Goal: Transaction & Acquisition: Purchase product/service

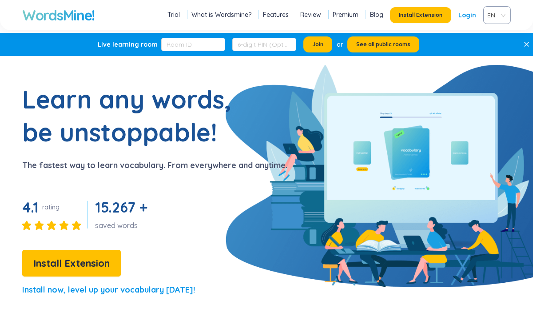
click at [464, 11] on link "Login" at bounding box center [468, 15] width 18 height 16
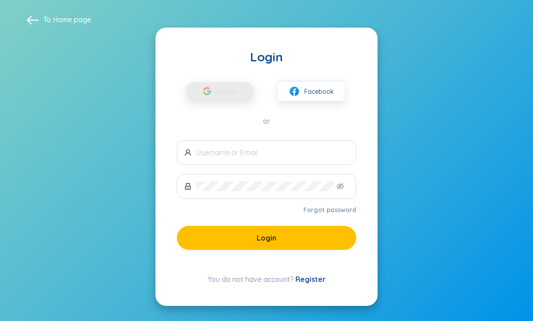
click at [224, 95] on span "Google" at bounding box center [229, 91] width 26 height 19
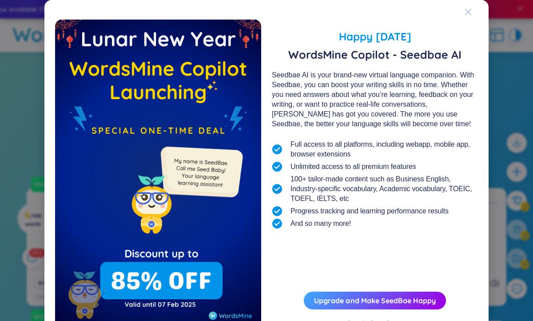
click at [466, 12] on icon "Close" at bounding box center [468, 11] width 7 height 7
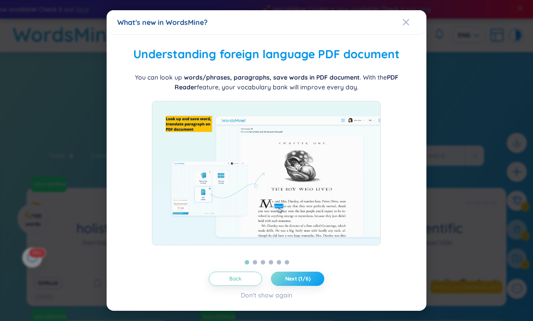
click at [294, 282] on span "Next (1/6)" at bounding box center [297, 278] width 25 height 7
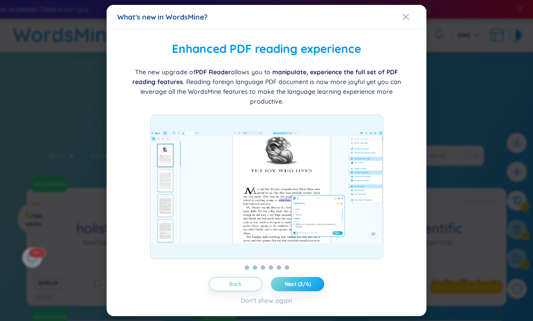
click at [294, 285] on span "Next (2/6)" at bounding box center [298, 283] width 26 height 7
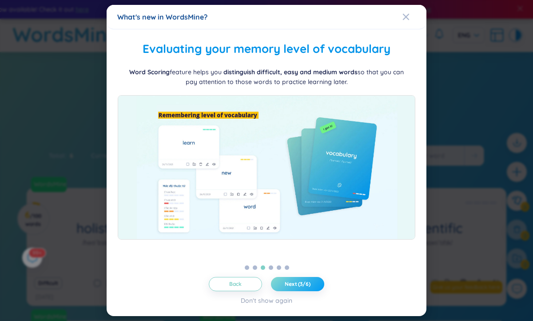
click at [294, 285] on span "Next (3/6)" at bounding box center [298, 283] width 26 height 7
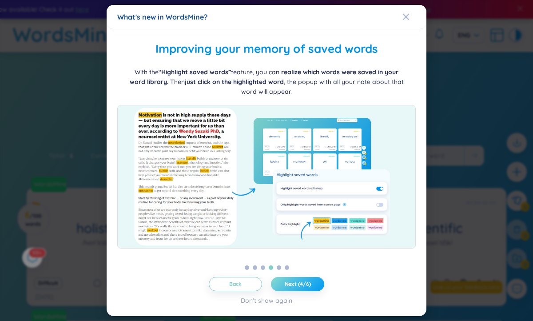
click at [294, 285] on span "Next (4/6)" at bounding box center [298, 283] width 26 height 7
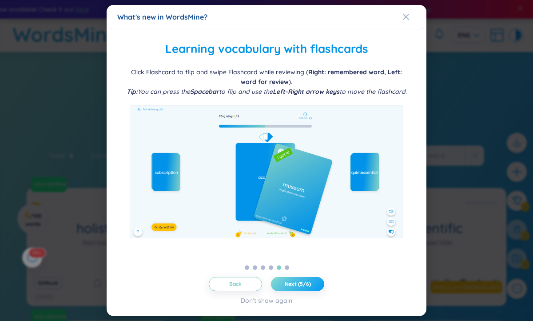
click at [294, 285] on span "Next (5/6)" at bounding box center [298, 283] width 26 height 7
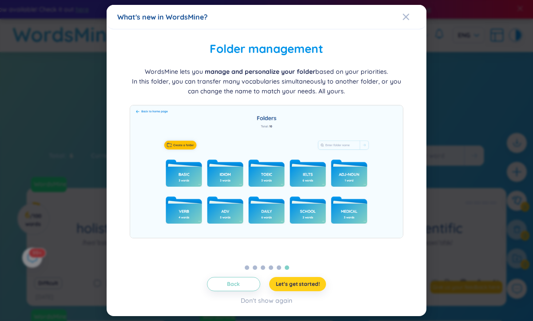
click at [294, 285] on span "Let's get started!" at bounding box center [298, 283] width 44 height 7
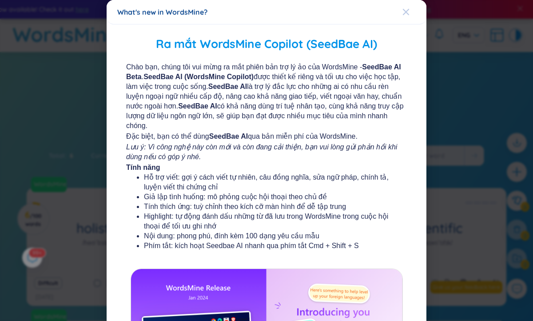
click at [406, 12] on icon "Close" at bounding box center [406, 12] width 6 height 6
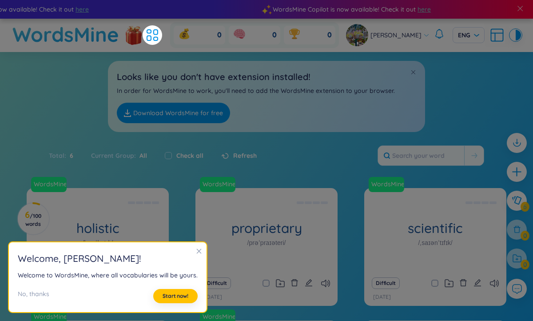
click at [197, 249] on icon "close" at bounding box center [199, 251] width 6 height 6
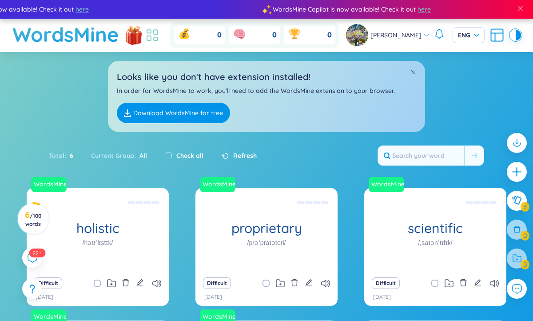
click at [160, 38] on icon at bounding box center [152, 35] width 16 height 16
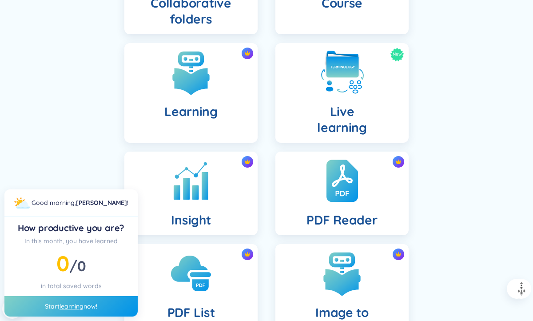
scroll to position [236, 0]
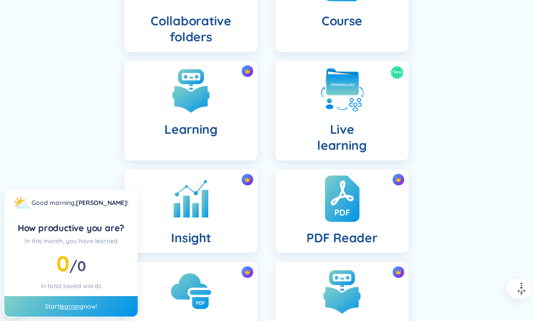
click at [312, 222] on div "PDF Reader" at bounding box center [342, 211] width 133 height 84
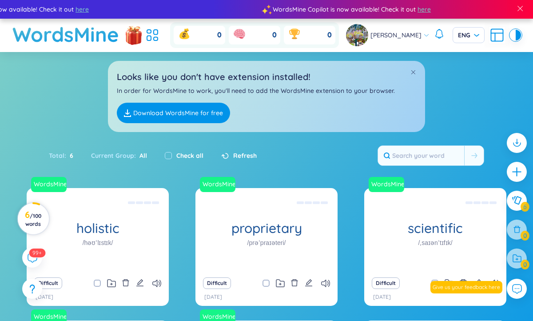
click at [28, 220] on h3 "6 / 100 words" at bounding box center [33, 219] width 20 height 16
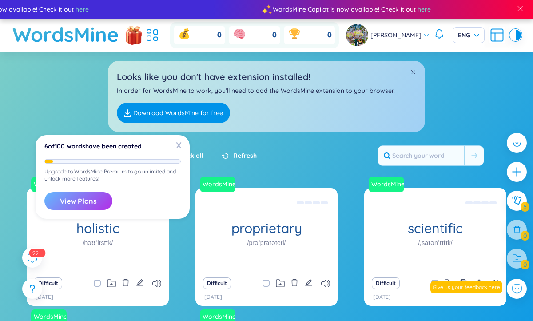
click at [88, 198] on button "View Plans" at bounding box center [78, 201] width 68 height 18
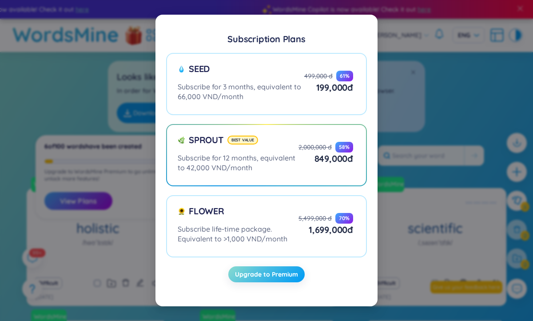
click at [245, 277] on span "Upgrade to Premium" at bounding box center [266, 274] width 63 height 9
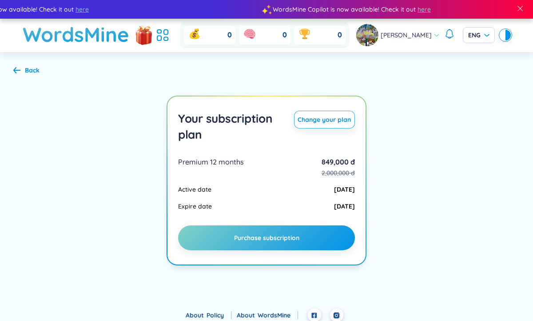
scroll to position [5, 0]
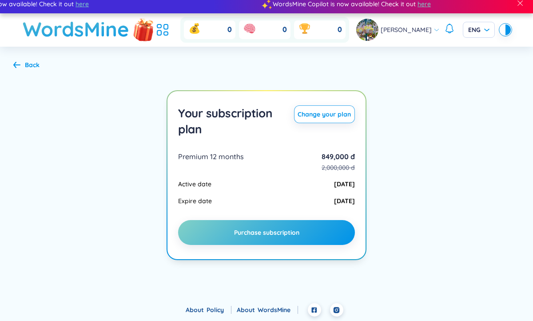
click at [155, 33] on img at bounding box center [144, 29] width 27 height 35
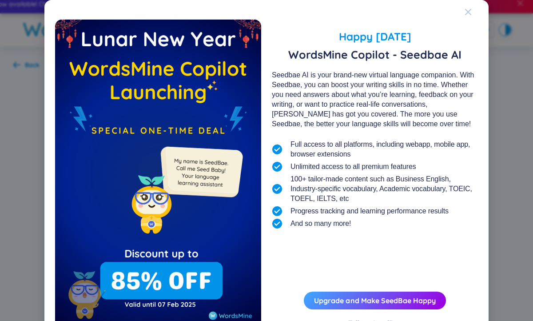
click at [471, 13] on icon "Close" at bounding box center [468, 11] width 7 height 7
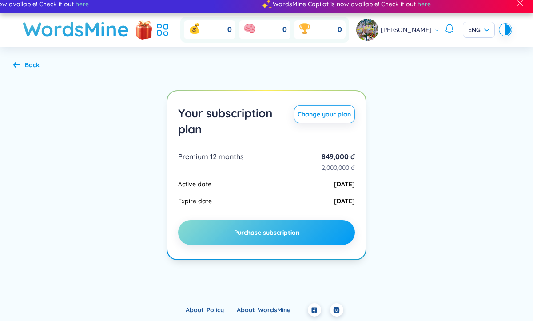
click at [295, 230] on span "Purchase subscription" at bounding box center [266, 232] width 65 height 9
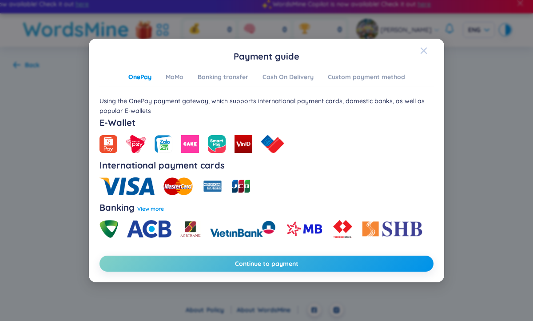
click at [425, 52] on icon "Close" at bounding box center [424, 51] width 6 height 6
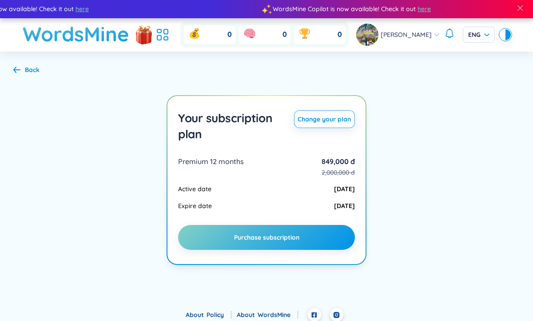
scroll to position [0, 0]
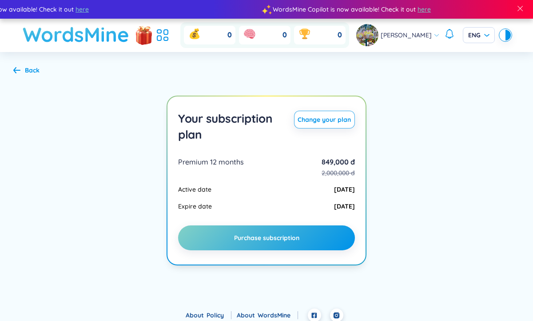
click at [102, 41] on h1 "WordsMine" at bounding box center [76, 35] width 107 height 32
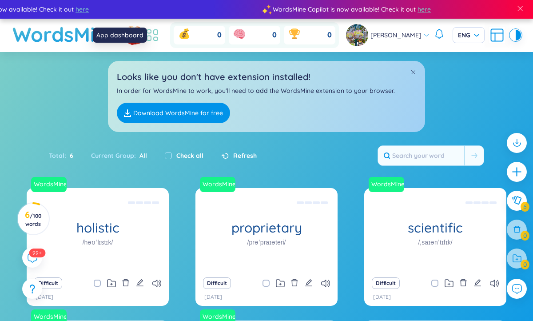
click at [159, 33] on icon at bounding box center [152, 35] width 16 height 16
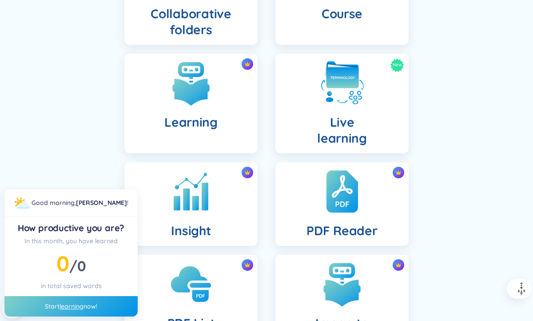
scroll to position [244, 0]
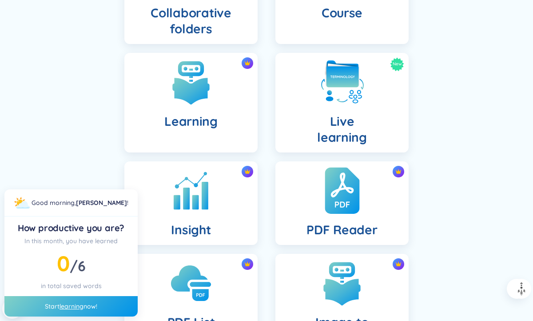
click at [326, 220] on div "PDF Reader" at bounding box center [342, 203] width 133 height 84
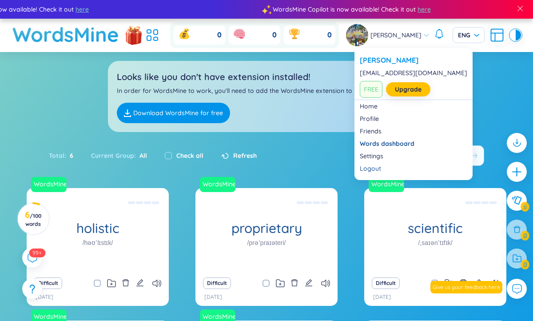
click at [423, 36] on icon at bounding box center [426, 35] width 6 height 6
click at [407, 88] on link "Upgrade" at bounding box center [408, 89] width 27 height 10
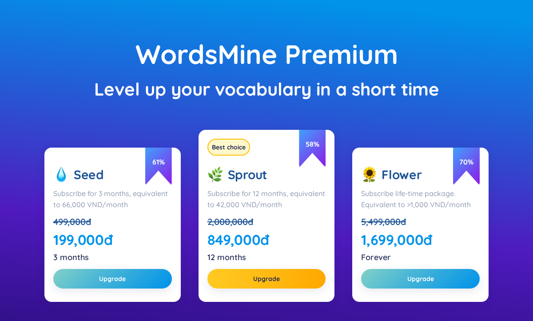
scroll to position [82, 0]
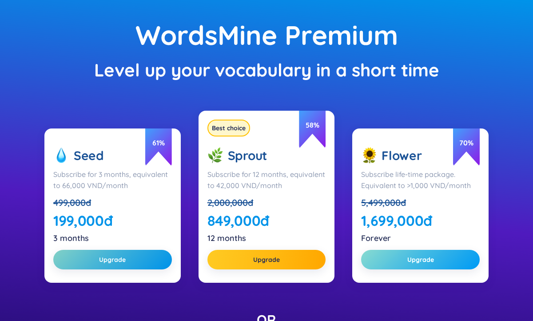
click at [389, 254] on button "Upgrade" at bounding box center [420, 260] width 119 height 20
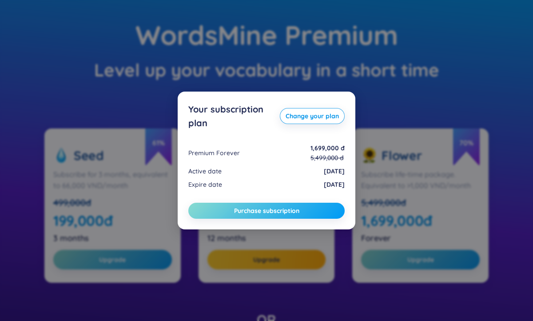
click at [266, 211] on span "Purchase subscription" at bounding box center [266, 210] width 65 height 9
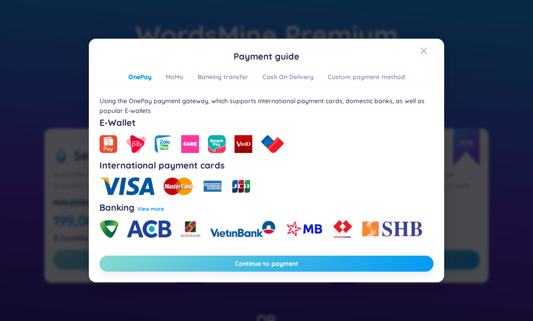
click at [256, 260] on span "Continue to payment" at bounding box center [267, 263] width 64 height 9
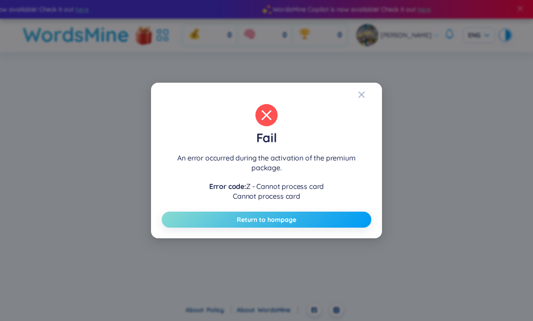
click at [315, 218] on button "Return to hompage" at bounding box center [267, 220] width 210 height 16
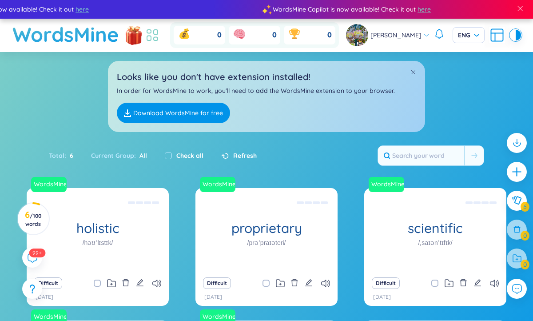
click at [151, 36] on icon at bounding box center [149, 38] width 4 height 5
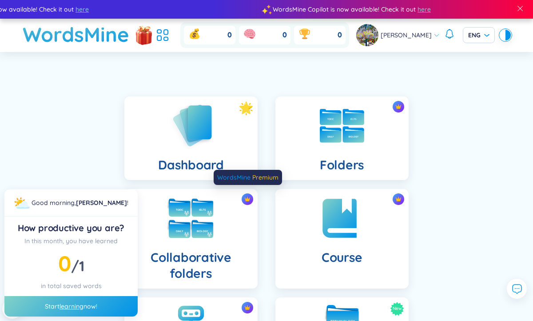
click at [247, 197] on img at bounding box center [247, 199] width 6 height 6
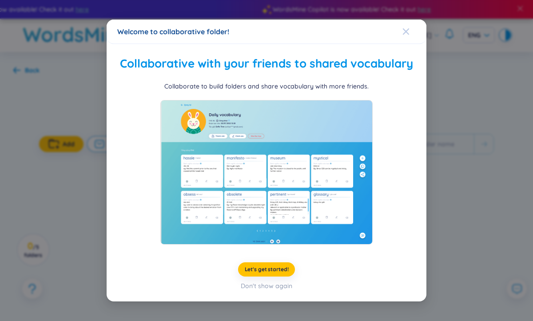
click at [403, 32] on icon "Close" at bounding box center [406, 31] width 7 height 7
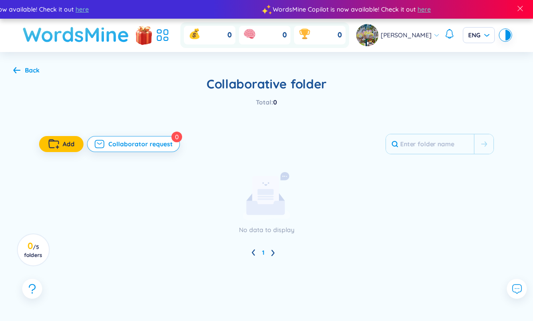
click at [100, 32] on h1 "WordsMine" at bounding box center [76, 35] width 107 height 32
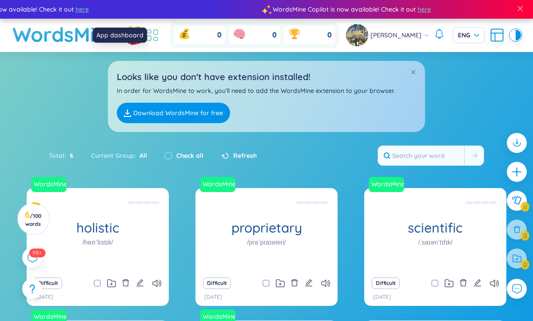
click at [160, 35] on icon at bounding box center [152, 35] width 16 height 16
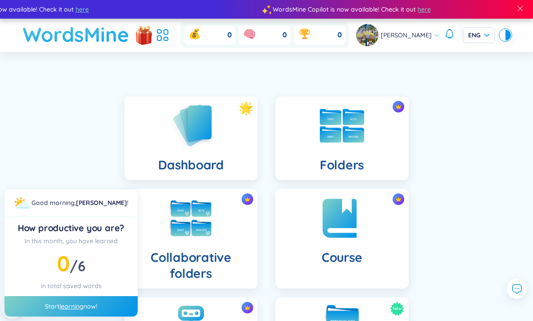
click at [64, 41] on h1 "WordsMine" at bounding box center [76, 35] width 107 height 32
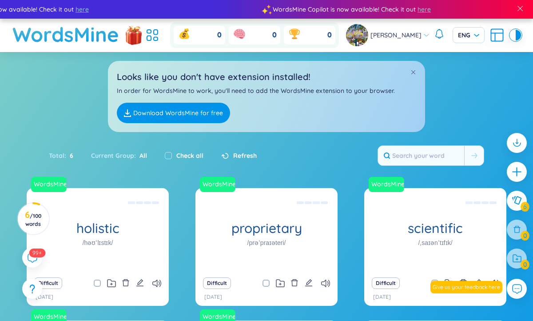
click at [396, 35] on span "[PERSON_NAME]" at bounding box center [396, 35] width 51 height 10
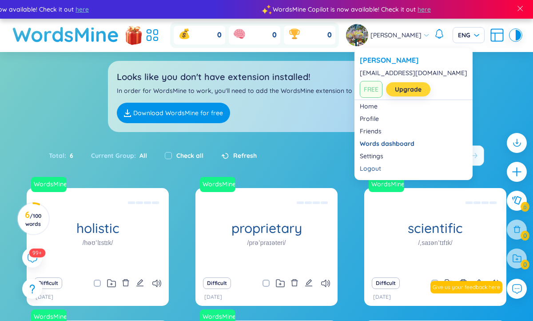
click at [410, 87] on link "Upgrade" at bounding box center [408, 89] width 27 height 10
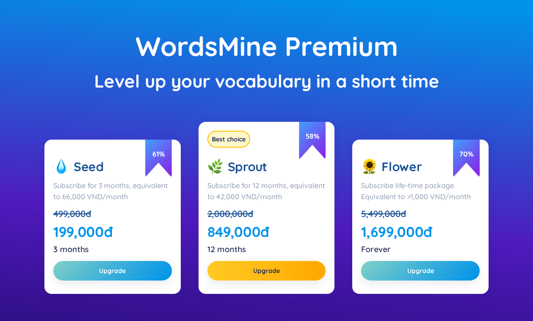
scroll to position [71, 0]
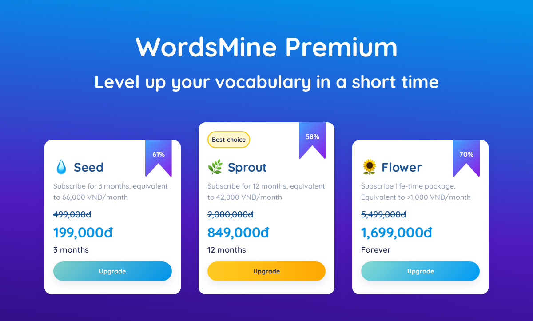
click at [410, 276] on button "Upgrade" at bounding box center [420, 271] width 119 height 20
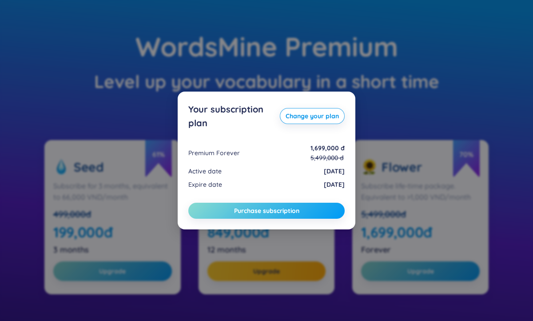
click at [313, 209] on button "Purchase subscription" at bounding box center [266, 211] width 156 height 16
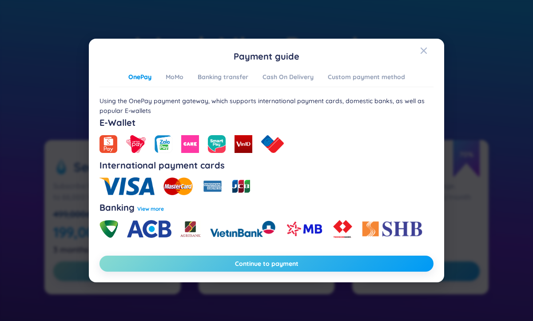
click at [279, 261] on span "Continue to payment" at bounding box center [267, 263] width 64 height 9
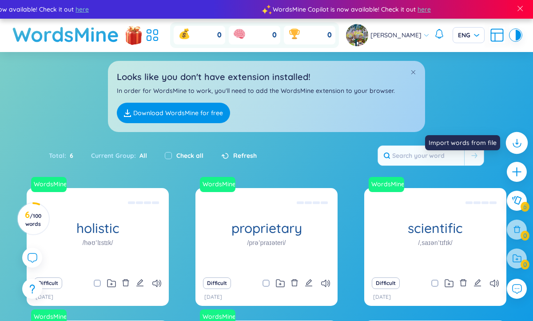
click at [515, 145] on icon at bounding box center [517, 143] width 12 height 12
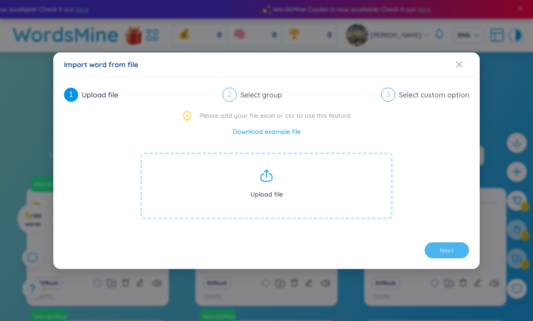
click at [313, 180] on span "Upload file" at bounding box center [266, 185] width 252 height 67
click at [322, 182] on span "Upload file" at bounding box center [266, 185] width 252 height 67
click at [246, 188] on span "Upload file" at bounding box center [266, 185] width 252 height 67
click at [464, 64] on span "Close" at bounding box center [468, 64] width 24 height 24
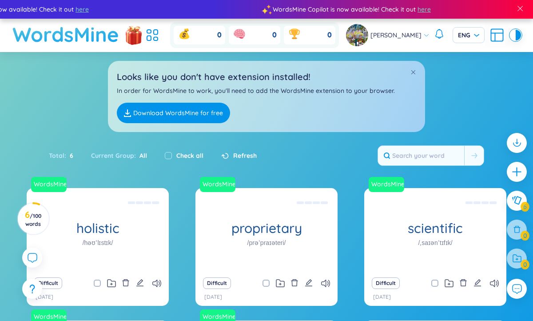
click at [107, 35] on h1 "WordsMine" at bounding box center [65, 35] width 107 height 32
click at [158, 34] on icon at bounding box center [152, 35] width 16 height 16
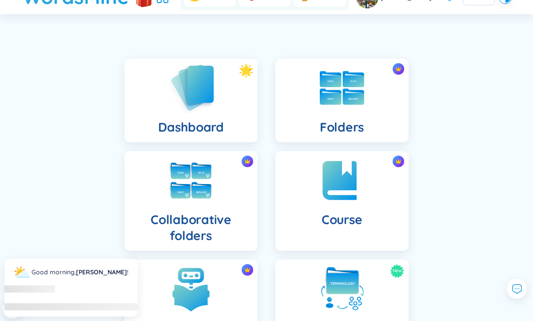
scroll to position [41, 0]
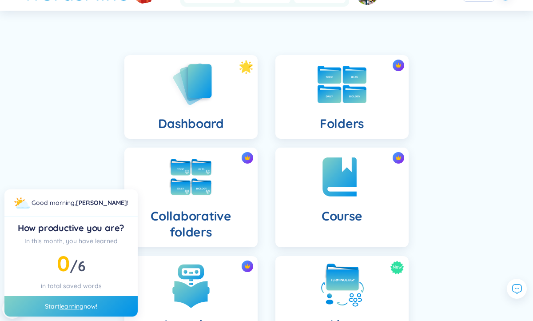
click at [314, 99] on div "Folders" at bounding box center [342, 97] width 133 height 84
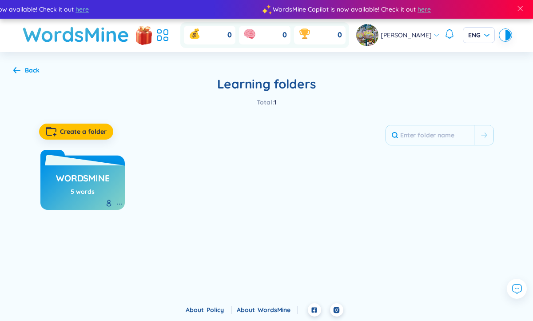
click at [88, 177] on h3 "WordsMine" at bounding box center [82, 180] width 53 height 17
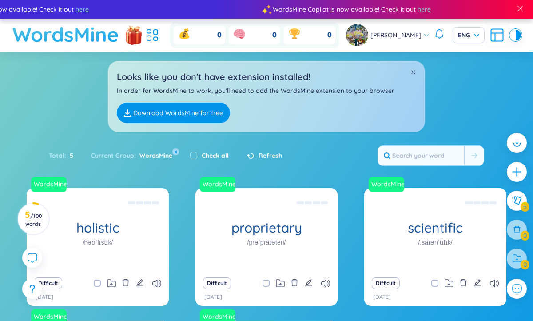
click at [84, 29] on h1 "WordsMine" at bounding box center [65, 35] width 107 height 32
click at [160, 42] on icon at bounding box center [152, 35] width 16 height 16
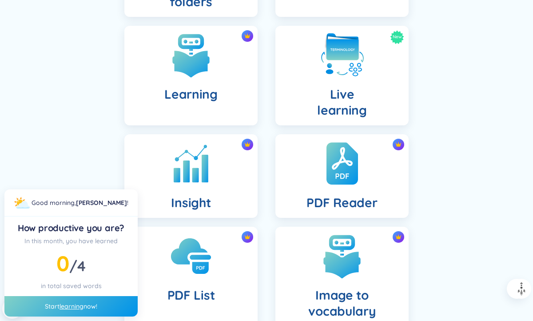
scroll to position [273, 0]
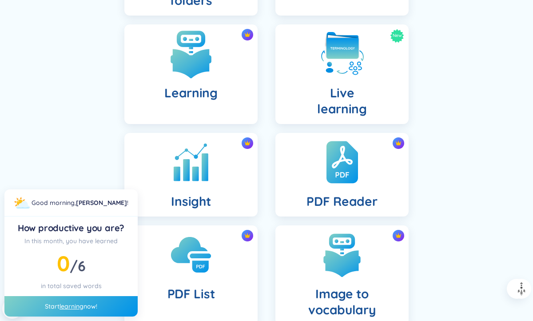
click at [206, 87] on h4 "Learning" at bounding box center [190, 93] width 53 height 16
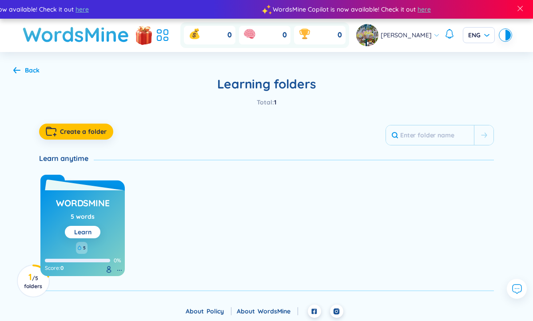
click at [111, 201] on div "WordsMine 5 words Learn 5 0% Score : 0" at bounding box center [82, 233] width 84 height 86
click at [83, 231] on link "Learn" at bounding box center [82, 232] width 17 height 8
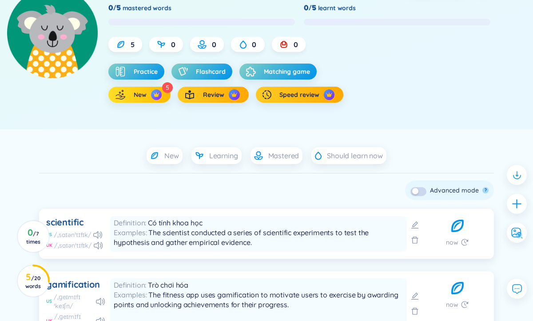
scroll to position [108, 0]
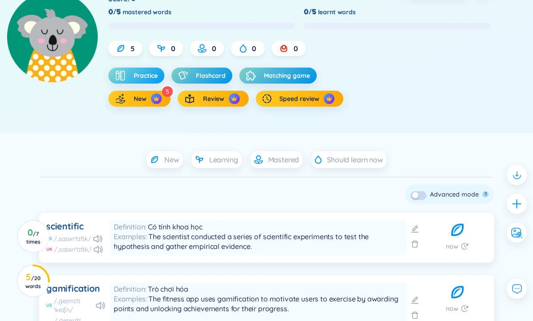
click at [144, 79] on span "Practice" at bounding box center [146, 75] width 24 height 9
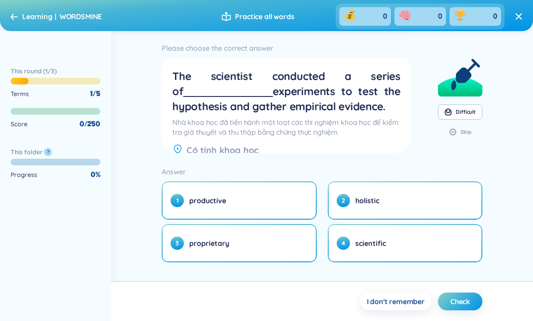
click at [10, 16] on header "Learning WORDSMINE Practice all words 0 0 0" at bounding box center [266, 15] width 533 height 31
click at [13, 16] on icon at bounding box center [14, 16] width 7 height 7
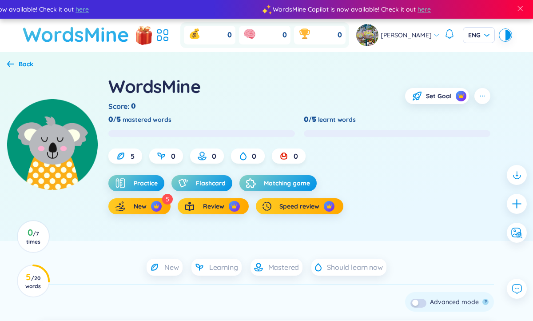
click at [37, 49] on h1 "WordsMine" at bounding box center [76, 35] width 107 height 32
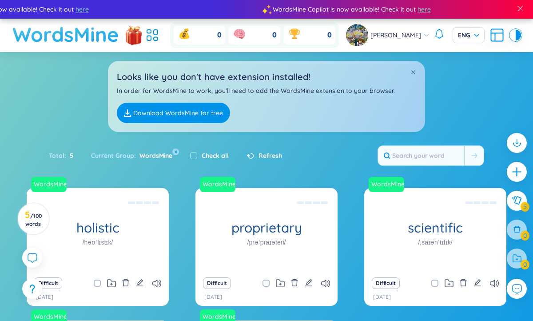
click at [53, 44] on h1 "WordsMine" at bounding box center [65, 35] width 107 height 32
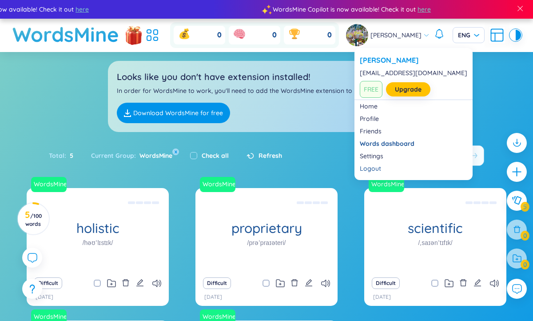
click at [423, 33] on icon at bounding box center [426, 35] width 6 height 6
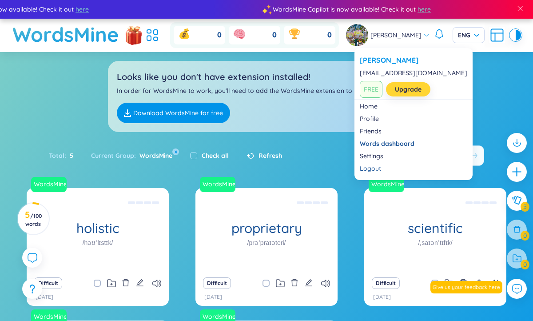
click at [398, 89] on link "Upgrade" at bounding box center [408, 89] width 27 height 10
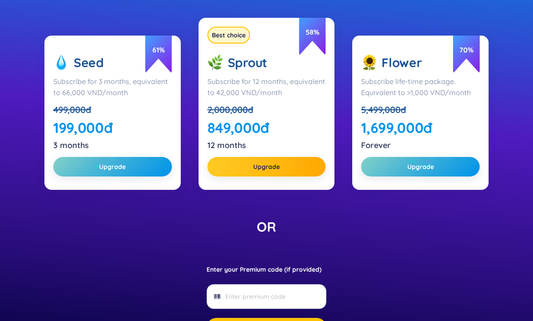
scroll to position [176, 0]
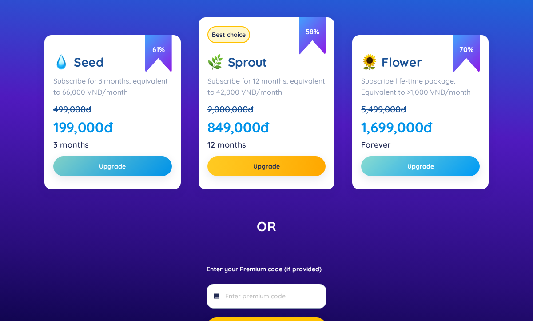
click at [376, 165] on button "Upgrade" at bounding box center [420, 166] width 119 height 20
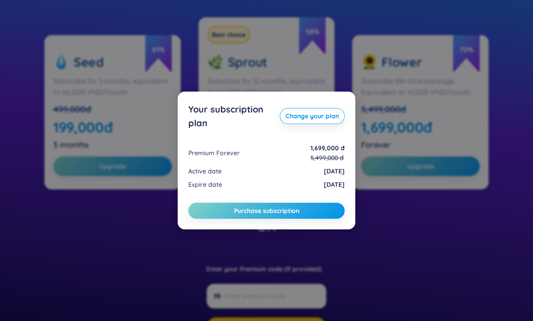
click at [290, 201] on div "Your subscription plan Change your plan Premium Forever 1,699,000 đ 5,499,000 đ…" at bounding box center [266, 160] width 156 height 117
click at [292, 214] on span "Purchase subscription" at bounding box center [266, 210] width 65 height 9
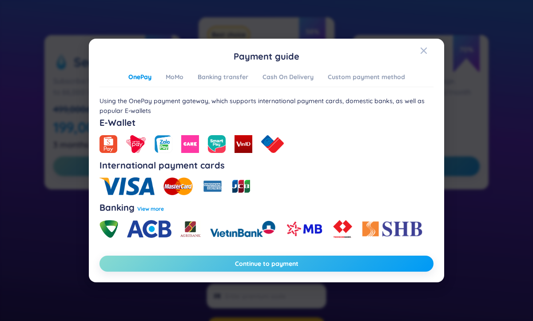
click at [230, 260] on button "Continue to payment" at bounding box center [267, 264] width 334 height 16
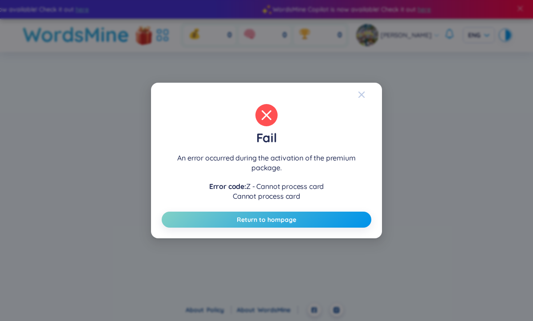
click at [367, 97] on span "Close" at bounding box center [370, 95] width 24 height 24
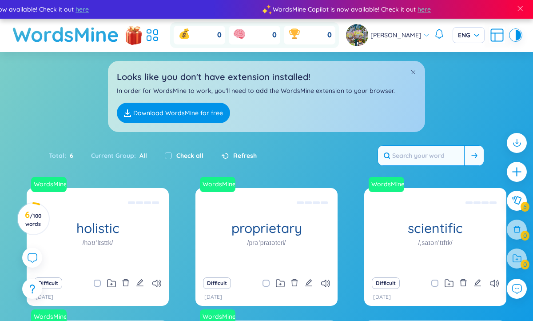
click at [427, 151] on input "text" at bounding box center [421, 156] width 86 height 20
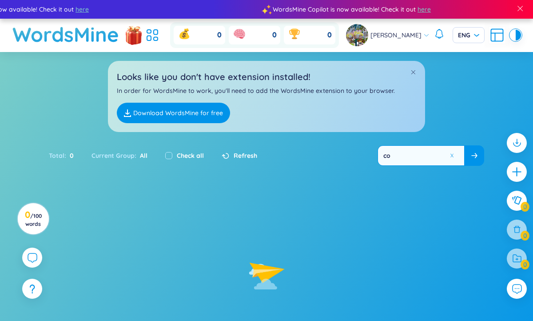
type input "c"
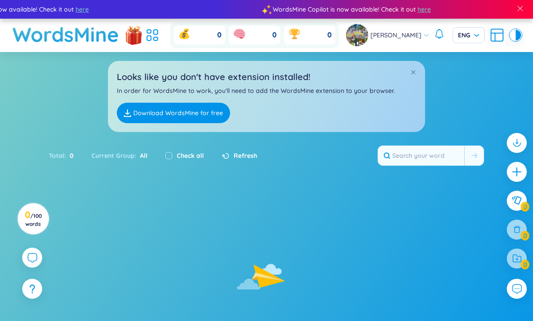
type input "comomm"
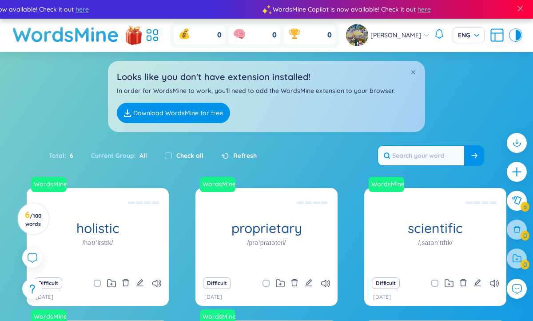
click at [519, 259] on div at bounding box center [517, 258] width 20 height 20
click at [526, 264] on div at bounding box center [517, 258] width 20 height 20
click at [523, 263] on div at bounding box center [517, 258] width 20 height 20
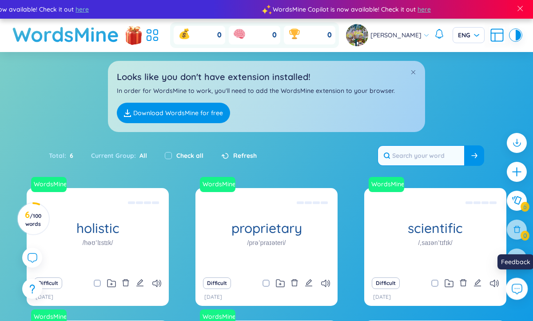
click at [515, 293] on icon at bounding box center [517, 289] width 12 height 12
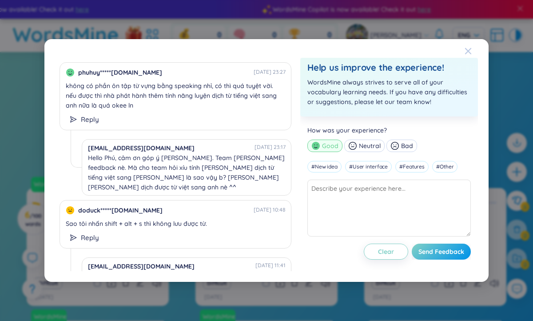
click at [472, 47] on span "Close" at bounding box center [477, 51] width 24 height 24
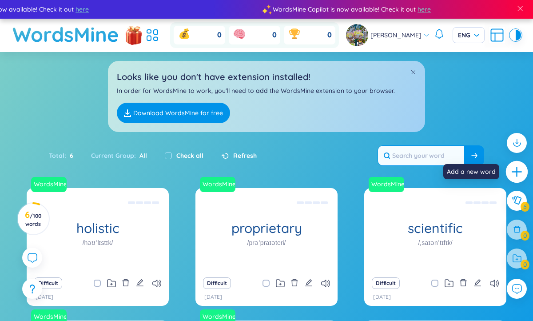
click at [513, 166] on icon "plus" at bounding box center [517, 172] width 12 height 12
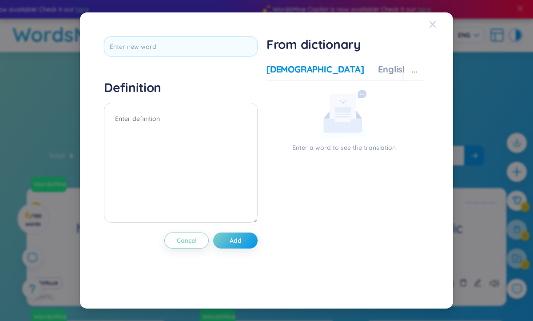
click at [437, 20] on span "Close" at bounding box center [441, 24] width 24 height 24
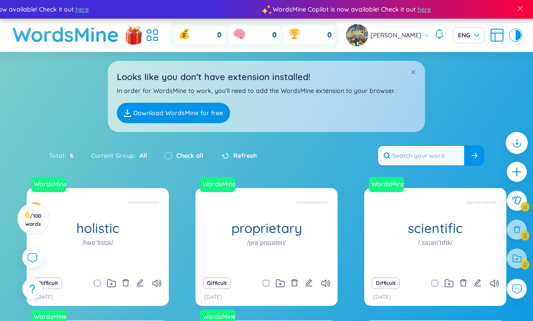
click at [515, 141] on icon at bounding box center [517, 143] width 12 height 12
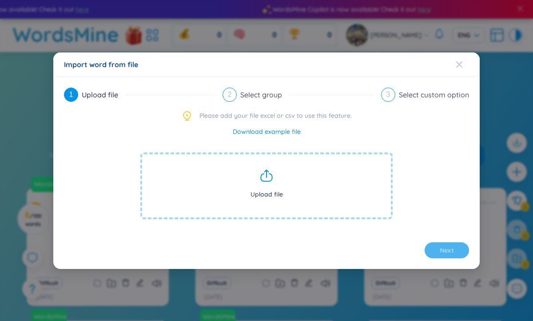
click at [457, 63] on icon "Close" at bounding box center [459, 64] width 6 height 6
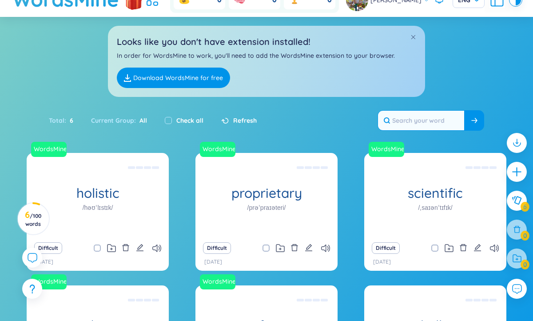
scroll to position [71, 0]
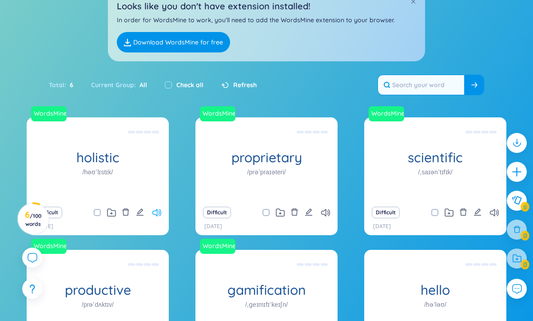
click at [158, 211] on icon at bounding box center [156, 213] width 9 height 8
click at [517, 150] on div at bounding box center [517, 143] width 22 height 22
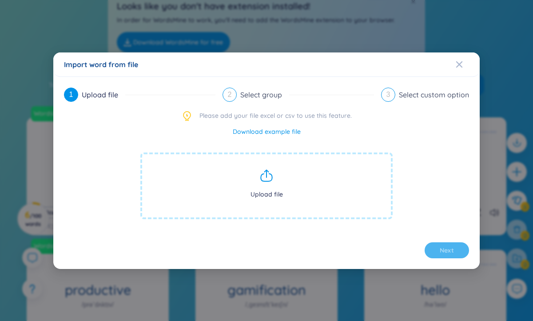
click at [193, 183] on span "Upload file" at bounding box center [266, 185] width 252 height 67
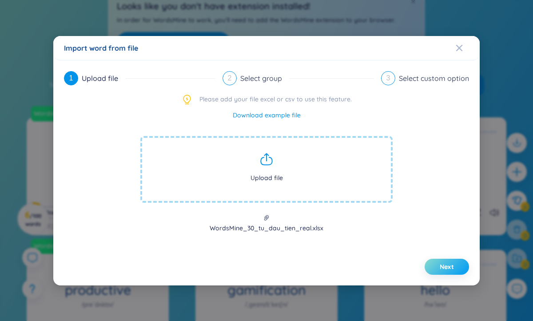
click at [446, 268] on span "Next" at bounding box center [447, 266] width 14 height 9
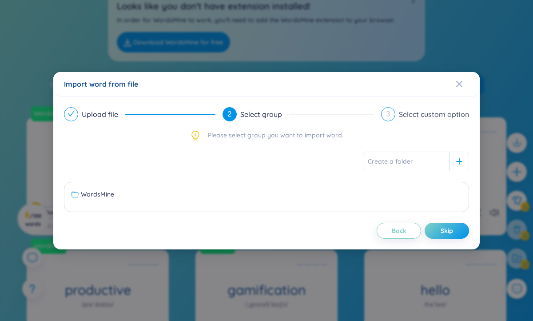
click at [401, 156] on input "text" at bounding box center [406, 162] width 87 height 20
click at [406, 163] on input "text" at bounding box center [406, 162] width 87 height 20
type input "3"
type input "6"
type input "3"
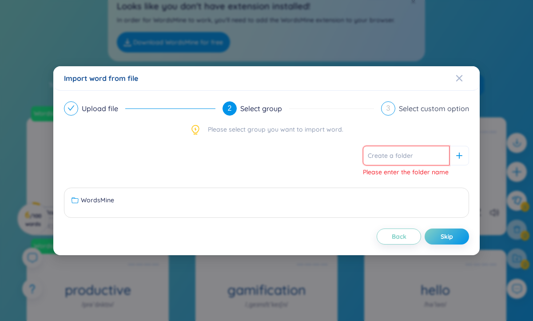
paste input "The Oxford 3000™ (American English)"
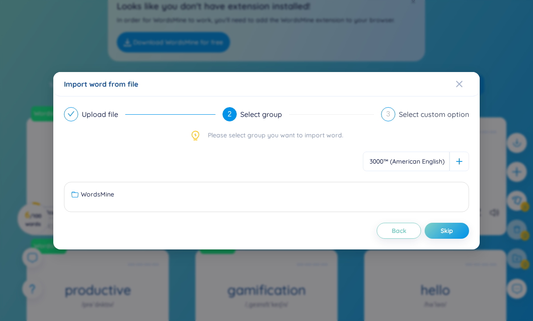
click at [398, 156] on input "The Oxford 3000™ (American English)" at bounding box center [406, 162] width 87 height 20
type input "The Oxford 3000™ (American English)"
click at [460, 161] on icon at bounding box center [459, 161] width 6 height 6
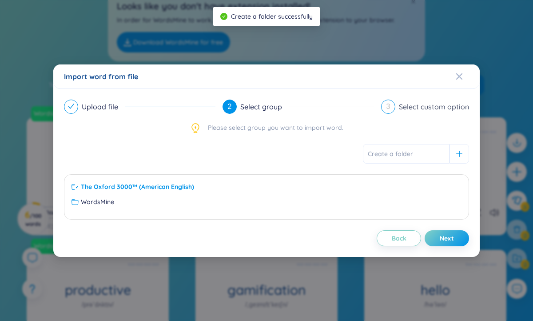
click at [335, 193] on ul "The Oxford 3000™ (American English) WordsMine No data to display" at bounding box center [266, 197] width 401 height 34
click at [314, 181] on ul "The Oxford 3000™ (American English) WordsMine No data to display" at bounding box center [266, 197] width 401 height 34
click at [236, 176] on div "The Oxford 3000™ (American English) WordsMine No data to display" at bounding box center [266, 196] width 405 height 45
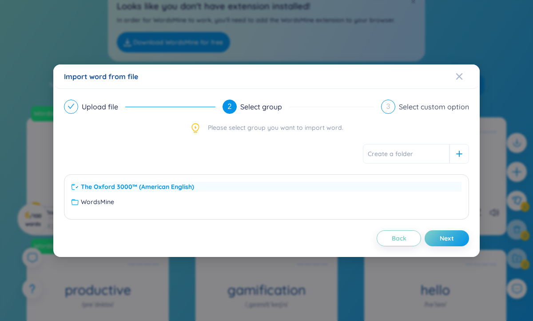
click at [171, 186] on span "The Oxford 3000™ (American English)" at bounding box center [137, 187] width 113 height 10
click at [171, 186] on span "The Oxford 3000™ (American English)" at bounding box center [136, 187] width 111 height 10
click at [450, 238] on span "Next" at bounding box center [447, 238] width 14 height 9
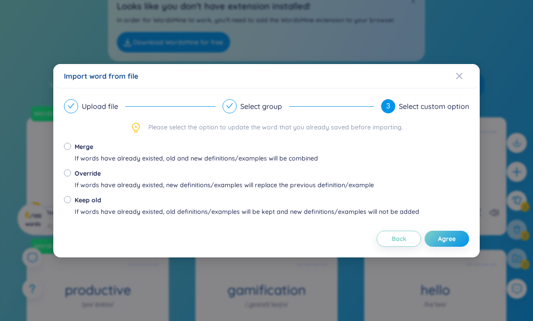
click at [147, 179] on div "Override If words have already existed, new definitions/examples will replace t…" at bounding box center [225, 178] width 300 height 21
click at [71, 176] on input "Override If words have already existed, new definitions/examples will replace t…" at bounding box center [67, 172] width 7 height 7
radio input "true"
click at [83, 149] on div "Merge" at bounding box center [197, 147] width 244 height 10
click at [71, 149] on input "Merge If words have already existed, old and new definitions/examples will be c…" at bounding box center [67, 146] width 7 height 7
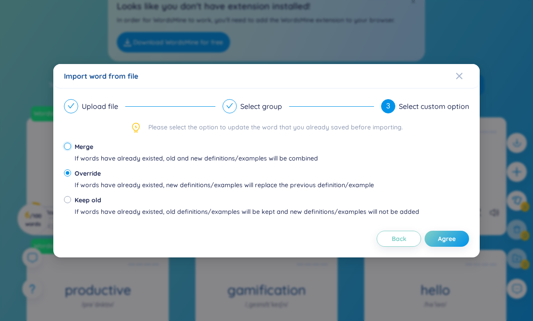
radio input "true"
radio input "false"
click at [75, 204] on div "Keep old" at bounding box center [247, 200] width 345 height 10
click at [71, 203] on input "Keep old If words have already existed, old definitions/examples will be kept a…" at bounding box center [67, 199] width 7 height 7
radio input "true"
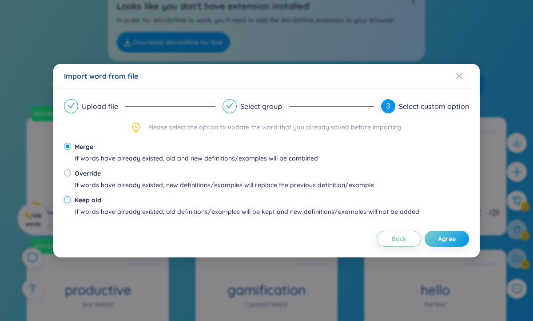
radio input "false"
click at [75, 174] on div "Override" at bounding box center [225, 173] width 300 height 10
click at [71, 174] on input "Override If words have already existed, new definitions/examples will replace t…" at bounding box center [67, 172] width 7 height 7
radio input "true"
radio input "false"
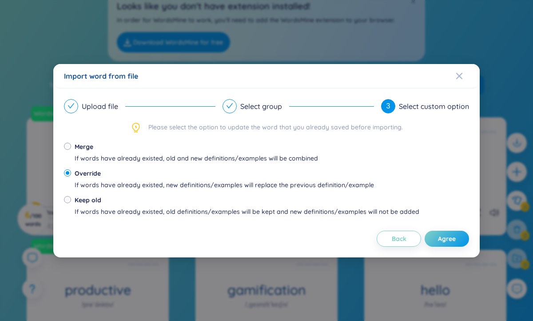
click at [220, 161] on div "If words have already existed, old and new definitions/examples will be combined" at bounding box center [197, 158] width 244 height 10
click at [71, 150] on input "Merge If words have already existed, old and new definitions/examples will be c…" at bounding box center [67, 146] width 7 height 7
radio input "true"
radio input "false"
click at [217, 218] on span "Keep old If words have already existed, old definitions/examples will be kept a…" at bounding box center [247, 208] width 352 height 27
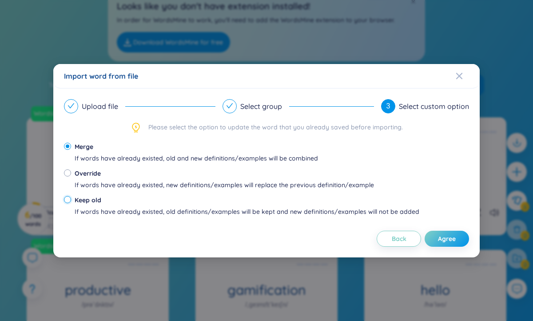
click at [71, 203] on input "Keep old If words have already existed, old definitions/examples will be kept a…" at bounding box center [67, 199] width 7 height 7
radio input "true"
radio input "false"
click at [220, 191] on span "Override If words have already existed, new definitions/examples will replace t…" at bounding box center [224, 181] width 307 height 27
click at [71, 176] on input "Override If words have already existed, new definitions/examples will replace t…" at bounding box center [67, 172] width 7 height 7
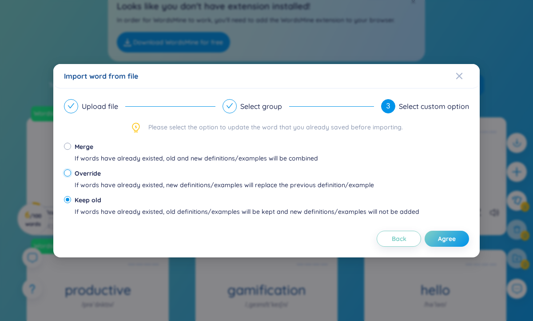
radio input "true"
radio input "false"
click at [444, 236] on span "Agree" at bounding box center [447, 238] width 18 height 9
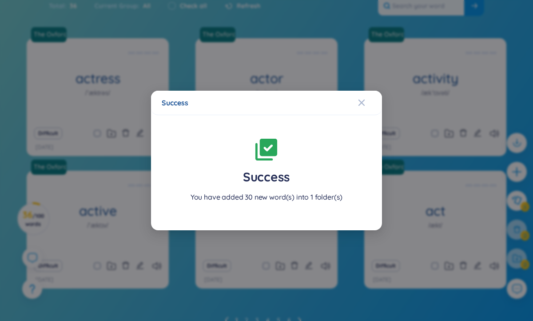
scroll to position [184, 0]
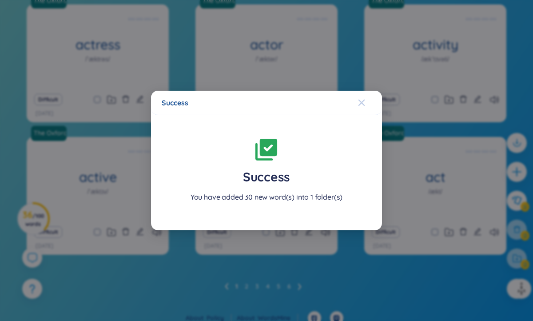
click at [360, 95] on div "Close" at bounding box center [361, 103] width 7 height 24
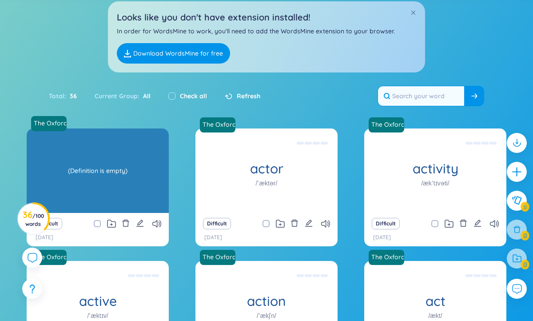
scroll to position [57, 0]
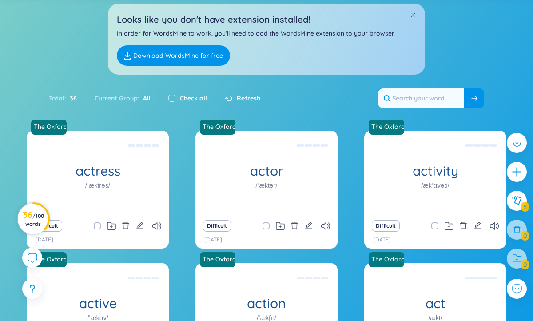
click at [34, 221] on span "/ 100 words" at bounding box center [34, 219] width 19 height 15
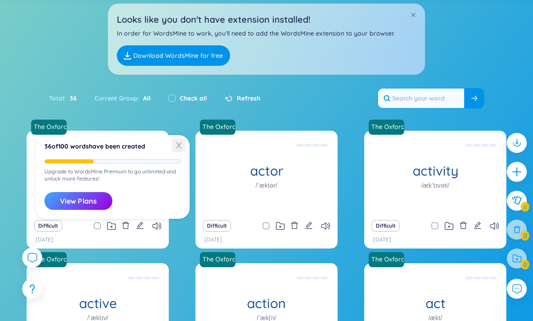
click at [180, 147] on span "X" at bounding box center [178, 145] width 13 height 14
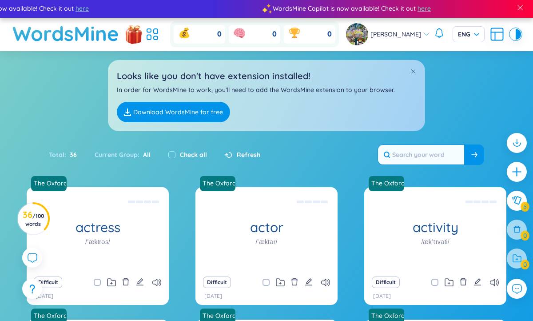
scroll to position [0, 0]
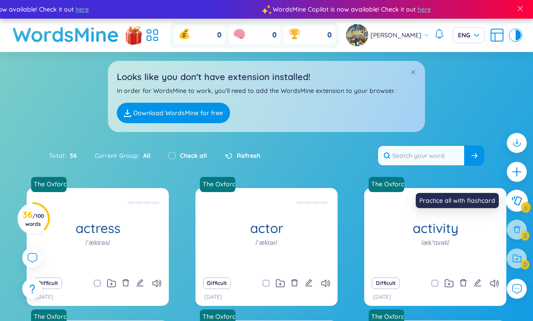
click at [520, 203] on icon at bounding box center [516, 201] width 11 height 10
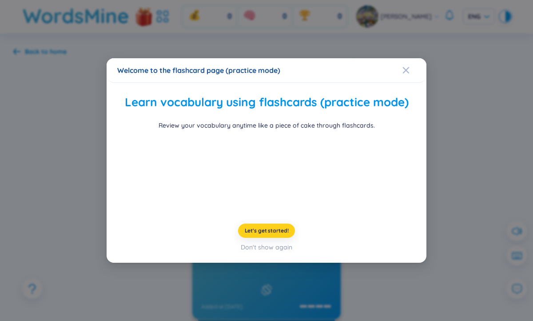
click at [276, 234] on span "Let's get started!" at bounding box center [267, 230] width 44 height 7
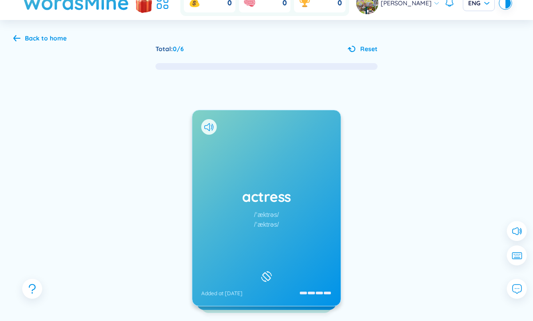
scroll to position [12, 0]
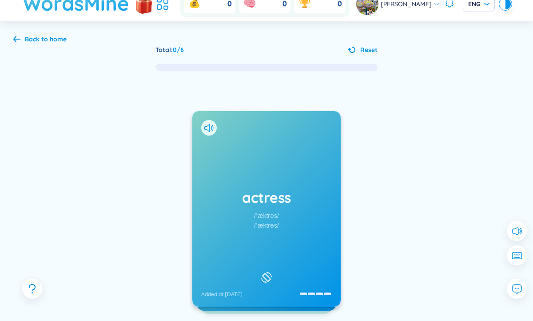
click at [92, 9] on h1 "WordsMine" at bounding box center [76, 4] width 107 height 32
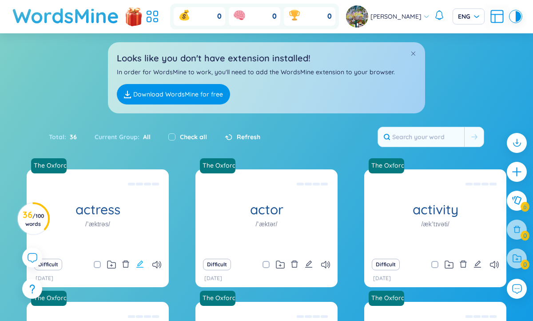
click at [141, 260] on icon "edit" at bounding box center [139, 263] width 7 height 7
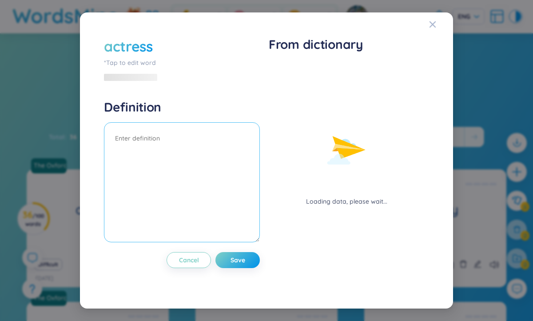
click at [227, 152] on textarea at bounding box center [182, 182] width 156 height 120
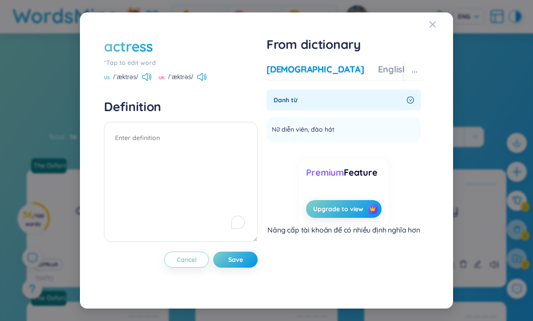
click at [329, 105] on div "Danh từ" at bounding box center [344, 100] width 155 height 20
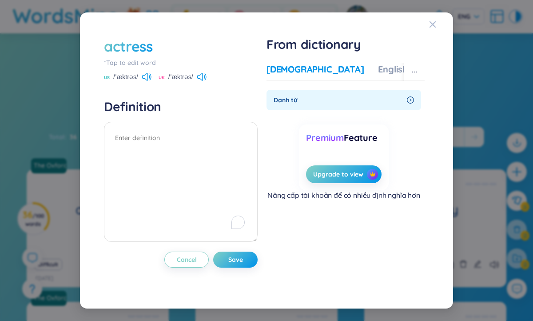
click at [329, 105] on div "Danh từ" at bounding box center [344, 100] width 155 height 20
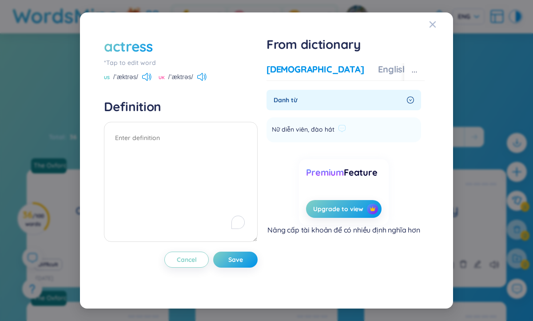
click at [329, 134] on span "Nữ diễn viên, đào hát" at bounding box center [303, 129] width 63 height 11
click at [219, 156] on textarea "To enrich screen reader interactions, please activate Accessibility in Grammarl…" at bounding box center [181, 182] width 154 height 120
click at [422, 72] on div "More examples" at bounding box center [454, 69] width 64 height 12
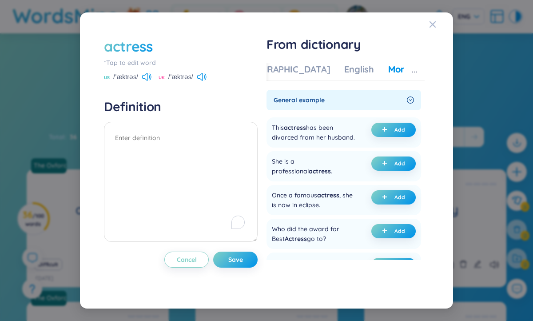
click at [326, 70] on div "Vietnamese English More examples" at bounding box center [343, 72] width 220 height 18
click at [344, 73] on div "English" at bounding box center [359, 69] width 30 height 12
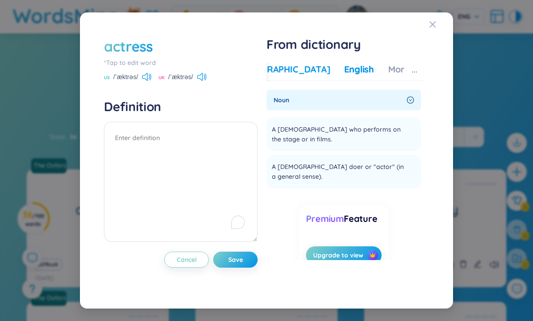
click at [274, 68] on div "[DEMOGRAPHIC_DATA]" at bounding box center [281, 69] width 97 height 12
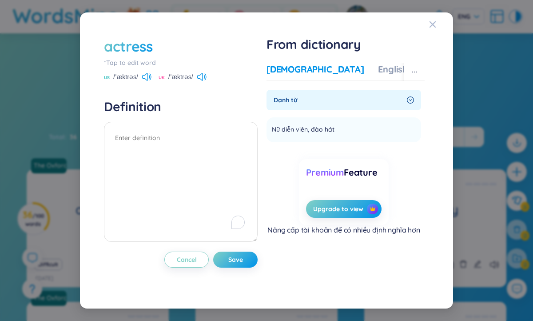
click at [299, 101] on span "Danh từ" at bounding box center [339, 100] width 130 height 10
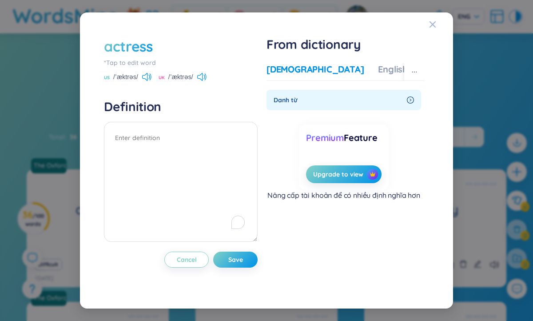
click at [302, 103] on span "Danh từ" at bounding box center [339, 100] width 130 height 10
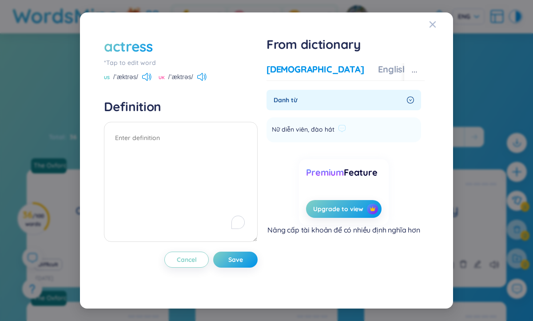
click at [300, 129] on span "Nữ diễn viên, đào hát" at bounding box center [303, 129] width 63 height 11
click at [340, 128] on icon at bounding box center [342, 128] width 8 height 8
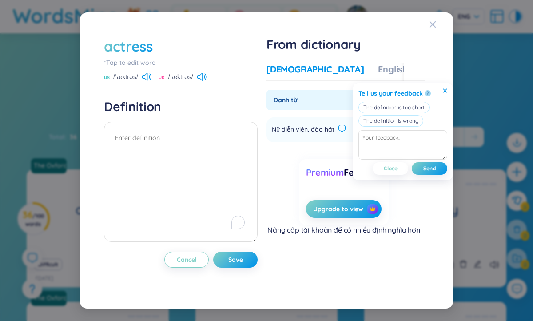
click at [447, 89] on icon at bounding box center [445, 90] width 4 height 4
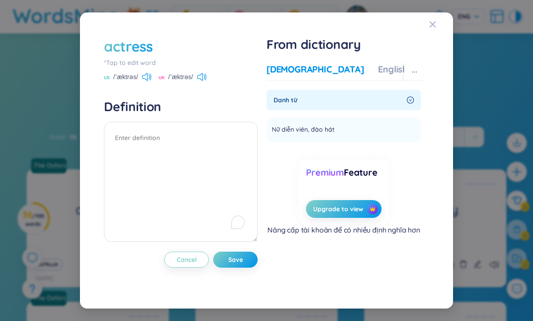
click at [447, 91] on div "actress *Tap to edit word US /ˈæktrəs/ UK /ˈæktrəs/ Definition Cancel Save From…" at bounding box center [266, 160] width 373 height 296
click at [372, 73] on div "Vietnamese English More examples" at bounding box center [377, 72] width 220 height 18
click at [378, 71] on div "English" at bounding box center [393, 69] width 30 height 12
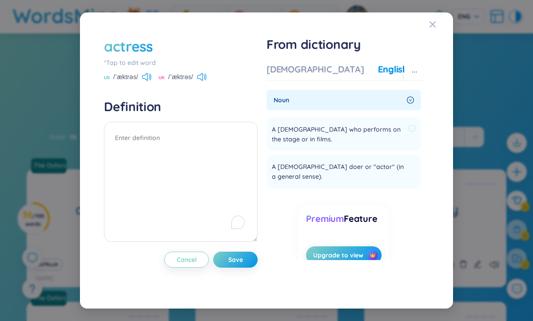
click at [343, 132] on span "A [DEMOGRAPHIC_DATA] who performs on the stage or in films." at bounding box center [338, 134] width 132 height 20
click at [379, 128] on span "A [DEMOGRAPHIC_DATA] who performs on the stage or in films." at bounding box center [338, 134] width 132 height 20
click at [240, 261] on span "Save" at bounding box center [235, 259] width 15 height 9
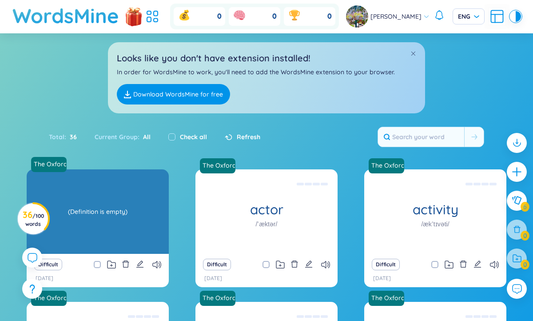
click at [142, 211] on div "(Definition is empty)" at bounding box center [97, 212] width 133 height 80
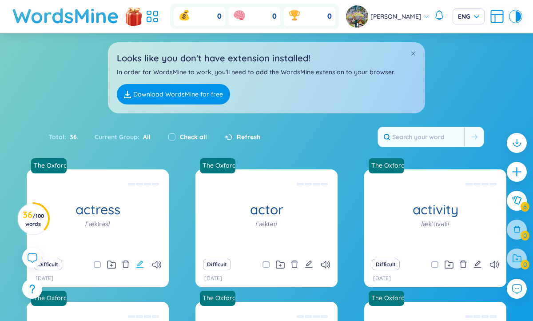
click at [142, 266] on icon "edit" at bounding box center [140, 264] width 8 height 8
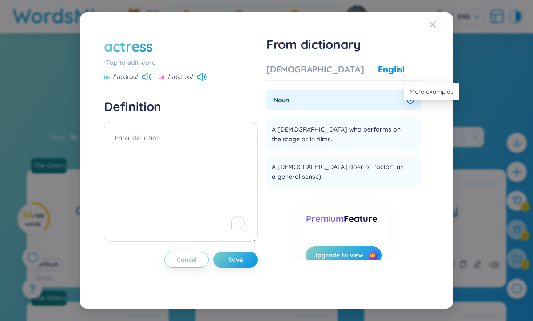
click at [411, 73] on button "button" at bounding box center [414, 72] width 20 height 18
click at [424, 93] on span "More examples" at bounding box center [432, 92] width 44 height 10
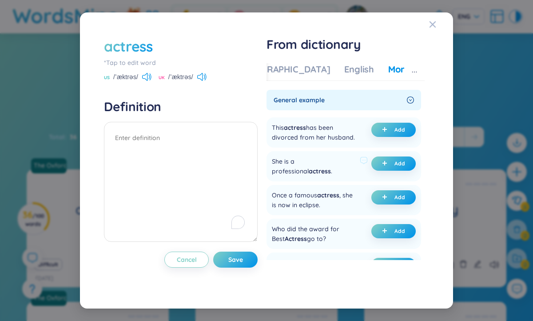
scroll to position [11, 0]
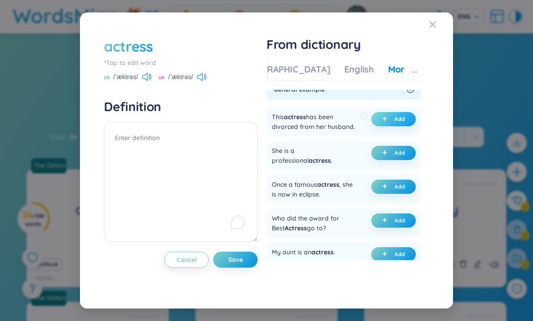
click at [387, 119] on span "plus" at bounding box center [386, 119] width 9 height 6
type textarea "(undefined) Eg: This actress has been divorced from her husband."
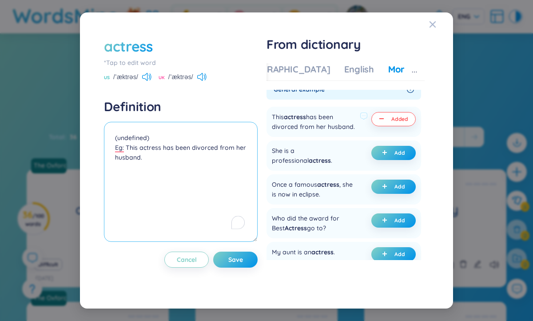
drag, startPoint x: 182, startPoint y: 158, endPoint x: 104, endPoint y: 135, distance: 81.1
click at [104, 135] on textarea "(undefined) Eg: This actress has been divorced from her husband." at bounding box center [181, 182] width 154 height 120
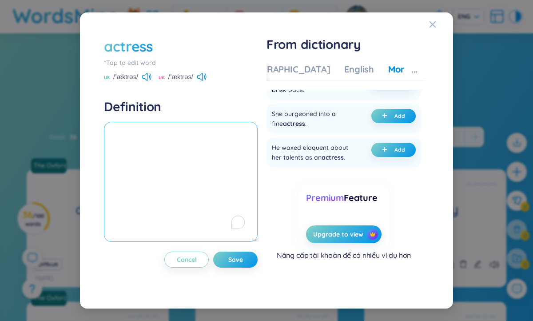
scroll to position [0, 0]
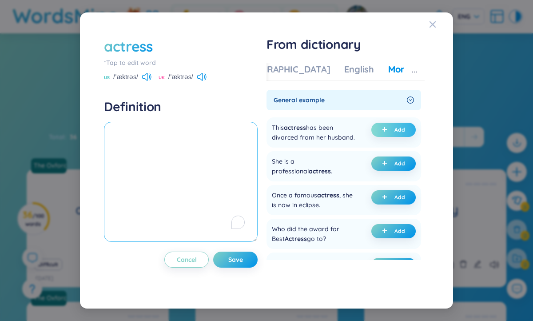
click at [172, 144] on textarea "To enrich screen reader interactions, please activate Accessibility in Grammarl…" at bounding box center [181, 182] width 154 height 120
click at [437, 26] on span "Close" at bounding box center [441, 24] width 24 height 24
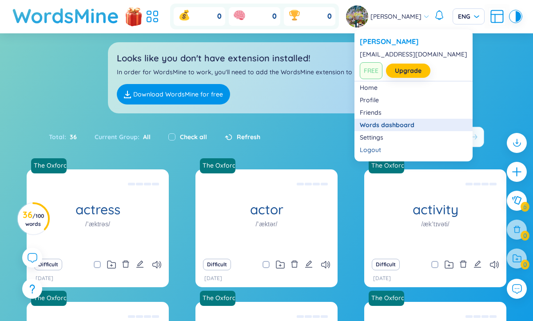
click at [391, 122] on link "Words dashboard" at bounding box center [414, 124] width 108 height 9
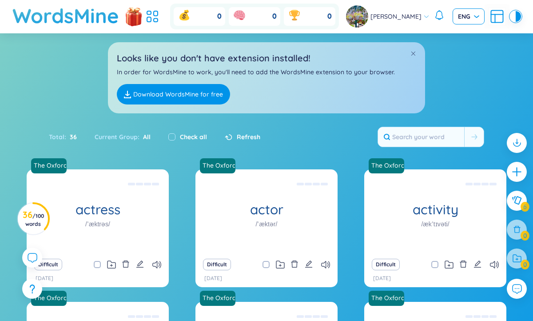
click at [462, 19] on span "ENG" at bounding box center [468, 16] width 21 height 9
click at [423, 16] on icon at bounding box center [426, 16] width 6 height 6
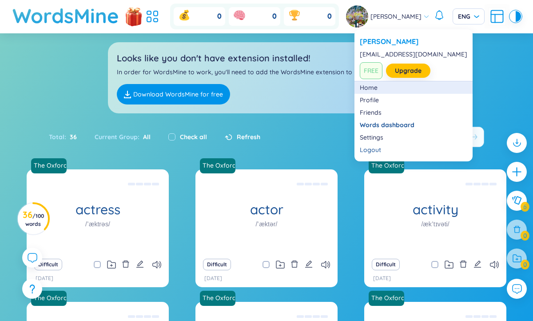
click at [366, 91] on link "Home" at bounding box center [414, 87] width 108 height 9
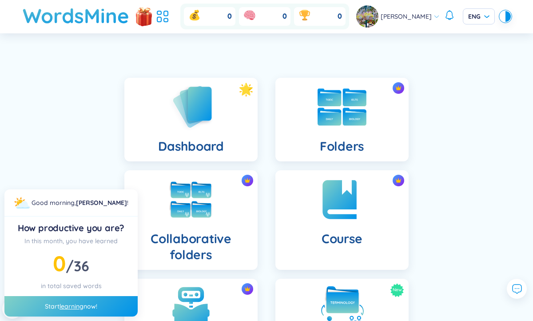
click at [310, 110] on div "Folders" at bounding box center [342, 120] width 133 height 84
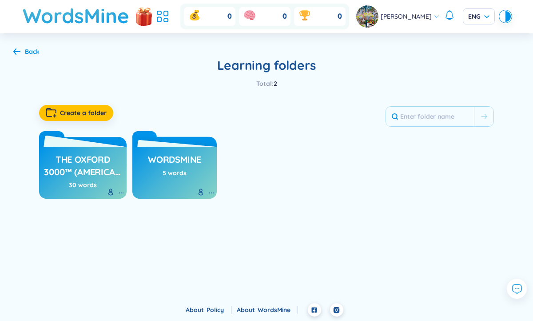
click at [77, 166] on h3 "The Oxford 3000™ (American English)" at bounding box center [83, 165] width 79 height 24
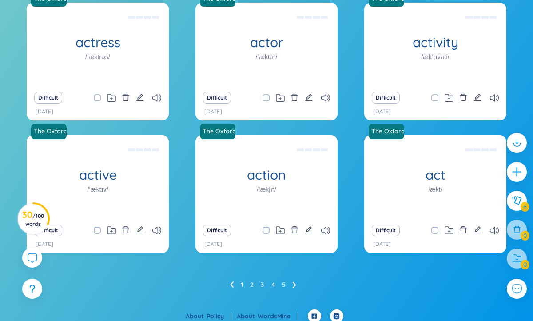
scroll to position [173, 0]
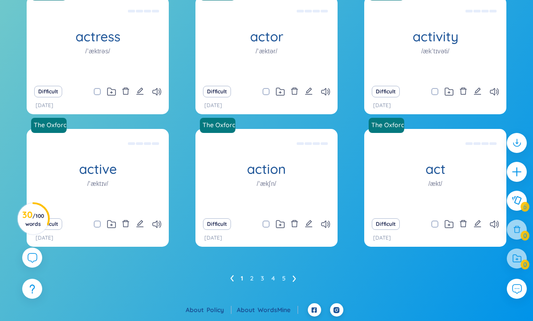
click at [294, 278] on icon at bounding box center [293, 279] width 3 height 6
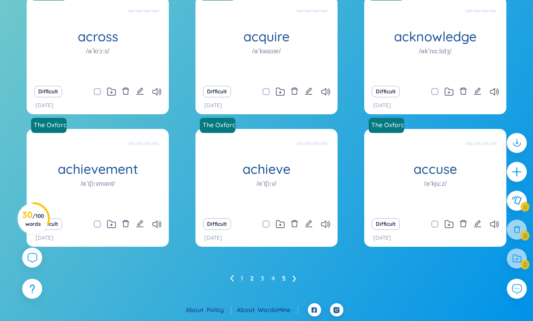
click at [284, 279] on link "5" at bounding box center [284, 278] width 4 height 13
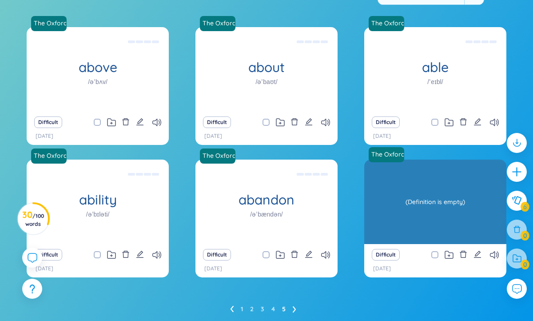
scroll to position [141, 0]
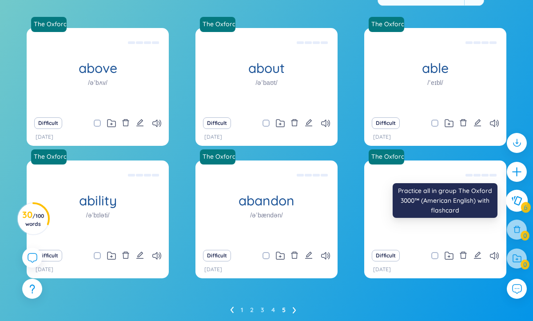
click at [511, 205] on button at bounding box center [517, 201] width 22 height 22
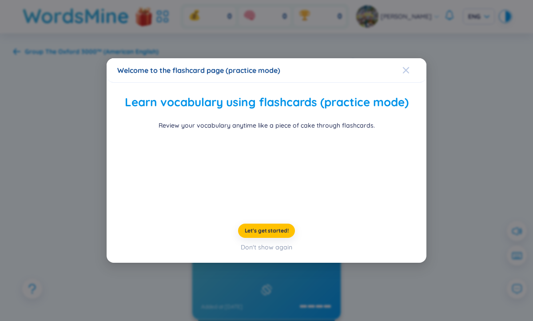
click at [412, 58] on span "Close" at bounding box center [415, 70] width 24 height 24
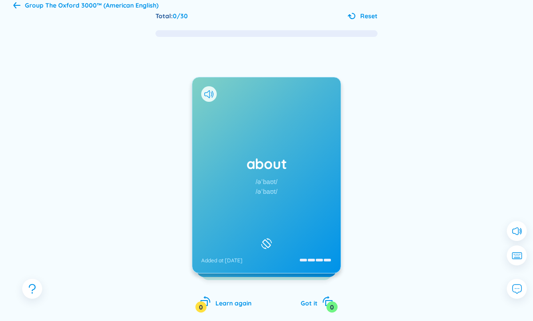
scroll to position [73, 0]
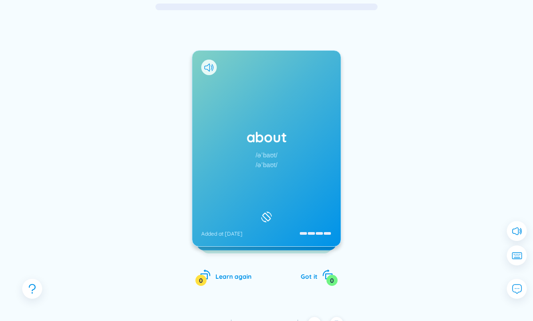
drag, startPoint x: 241, startPoint y: 152, endPoint x: 163, endPoint y: 147, distance: 77.9
click at [163, 147] on div "about /əˈbaʊt/ /əˈbaʊt/ Added at [DATE] (Definition is empty) Added at [DATE] a…" at bounding box center [266, 157] width 507 height 292
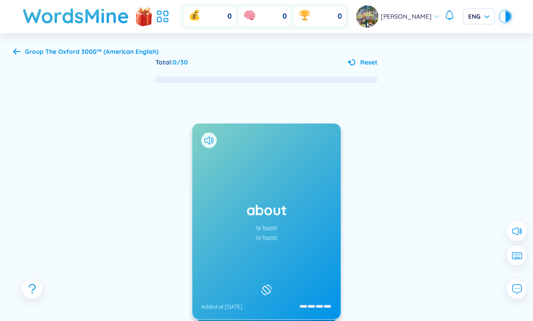
click at [16, 44] on div "Group The Oxford 3000™ (American English) Total : 0 / 30 Reset about /əˈbaʊt/ /…" at bounding box center [266, 211] width 533 height 356
click at [16, 48] on icon at bounding box center [16, 51] width 7 height 7
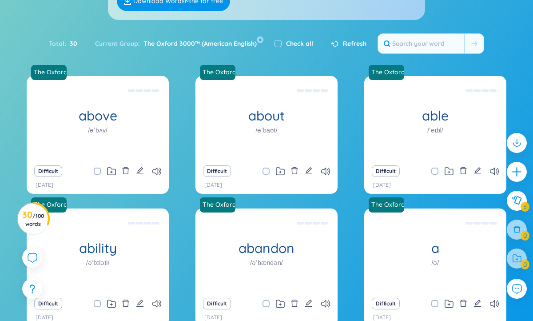
scroll to position [173, 0]
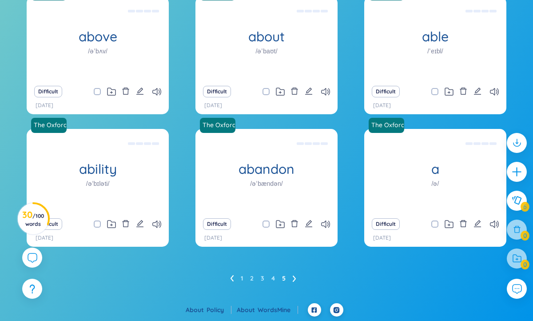
click at [294, 280] on icon at bounding box center [293, 279] width 3 height 6
click at [259, 278] on ul "1 2 3 4 5" at bounding box center [266, 278] width 73 height 14
click at [268, 279] on ul "1 2 3 4 5" at bounding box center [266, 278] width 73 height 14
click at [261, 276] on link "3" at bounding box center [263, 278] width 4 height 13
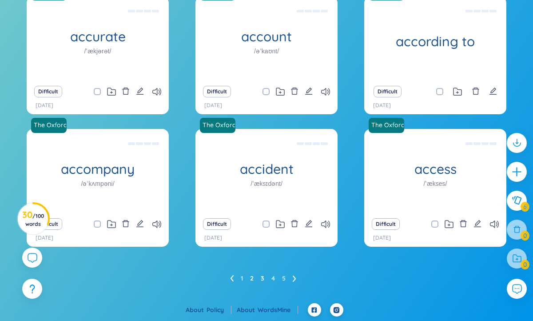
click at [252, 279] on link "2" at bounding box center [252, 278] width 4 height 13
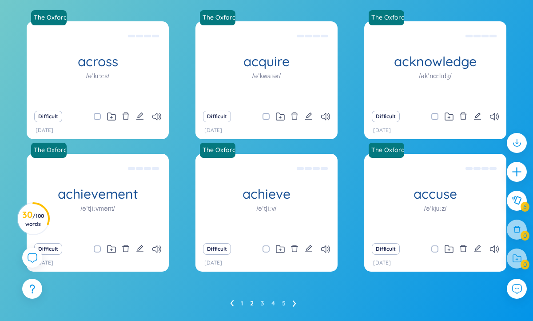
scroll to position [150, 0]
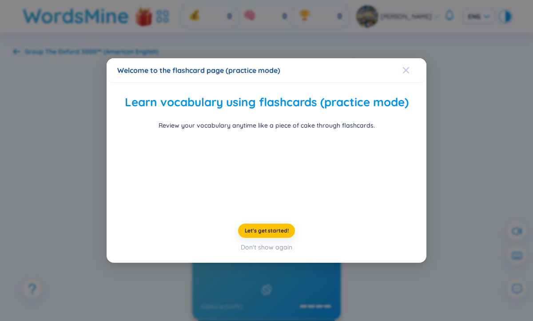
click at [408, 58] on div "Close" at bounding box center [406, 70] width 7 height 24
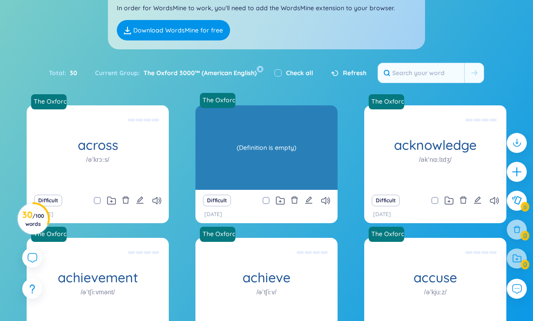
scroll to position [92, 0]
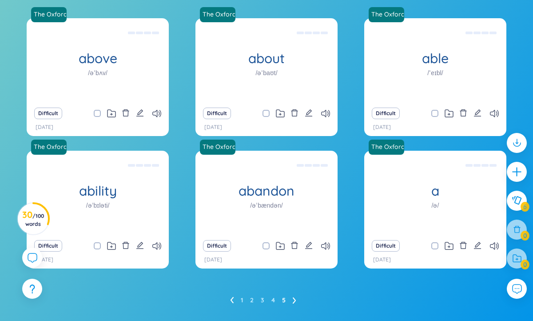
scroll to position [173, 0]
